Goal: Task Accomplishment & Management: Manage account settings

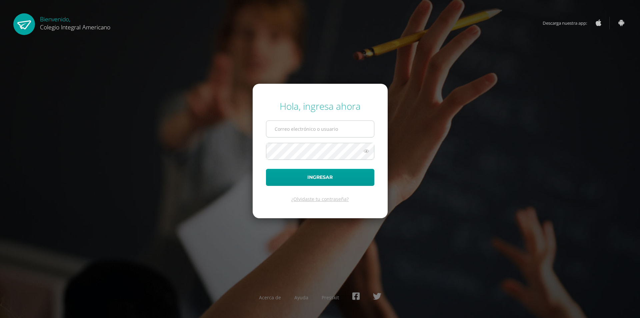
click at [333, 133] on input "text" at bounding box center [320, 129] width 108 height 16
type input "[EMAIL_ADDRESS][DOMAIN_NAME]"
click at [266, 169] on button "Ingresar" at bounding box center [320, 177] width 108 height 17
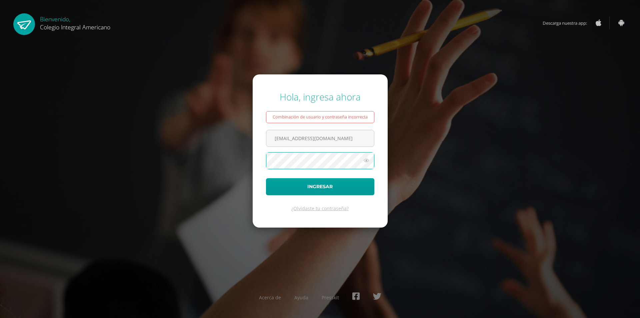
click at [266, 178] on button "Ingresar" at bounding box center [320, 186] width 108 height 17
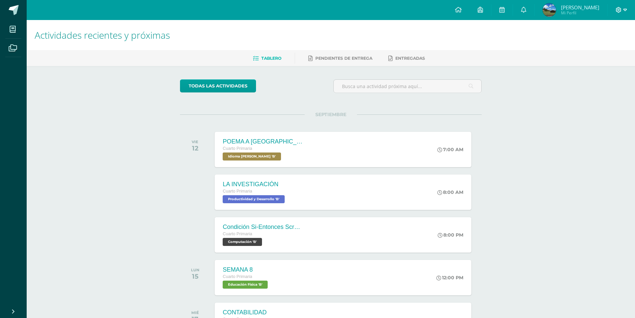
click at [622, 10] on span at bounding box center [620, 9] width 11 height 7
click at [599, 45] on span "Cerrar sesión" at bounding box center [604, 45] width 30 height 6
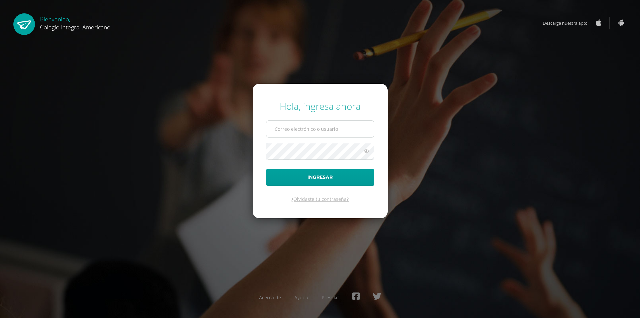
click at [318, 129] on input "text" at bounding box center [320, 129] width 108 height 16
type input "alumno21altg02@integralamericano.edu.gt"
click at [266, 169] on button "Ingresar" at bounding box center [320, 177] width 108 height 17
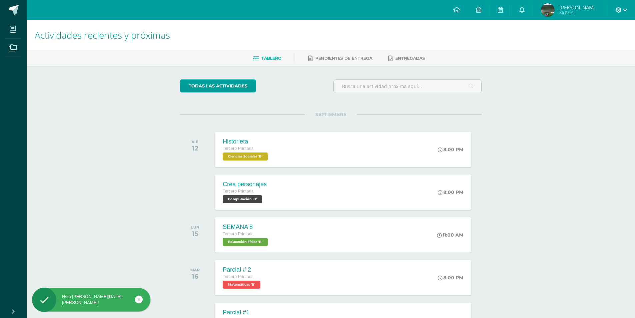
click at [622, 11] on span at bounding box center [620, 9] width 11 height 7
click at [607, 44] on span "Cerrar sesión" at bounding box center [604, 45] width 30 height 6
